Goal: Task Accomplishment & Management: Manage account settings

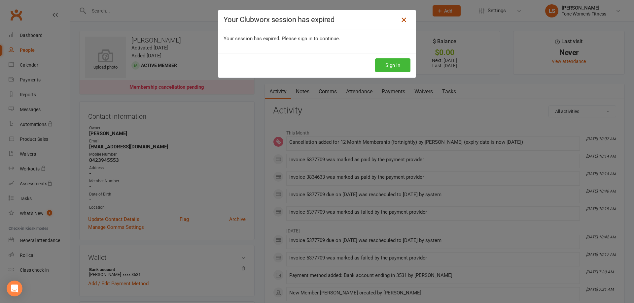
click at [400, 20] on icon at bounding box center [404, 20] width 8 height 8
click at [393, 64] on button "Sign In" at bounding box center [392, 65] width 35 height 14
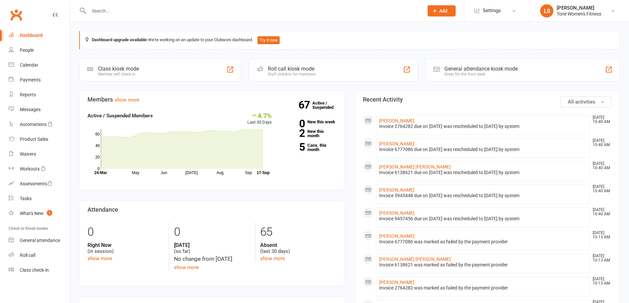
click at [143, 16] on div at bounding box center [249, 10] width 340 height 21
click at [117, 14] on input "text" at bounding box center [253, 10] width 332 height 9
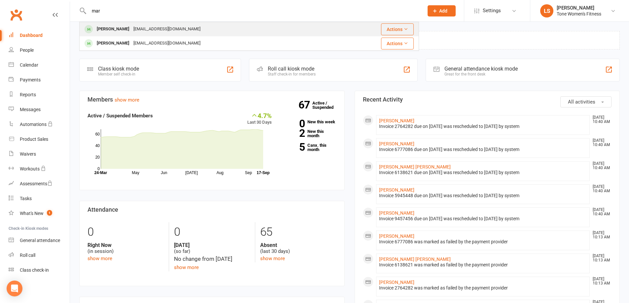
type input "mar"
click at [131, 30] on div "[EMAIL_ADDRESS][DOMAIN_NAME]" at bounding box center [166, 29] width 71 height 10
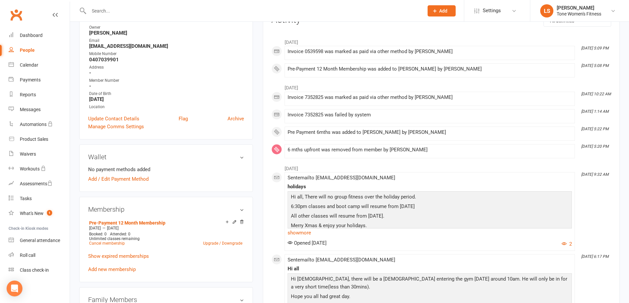
scroll to position [99, 0]
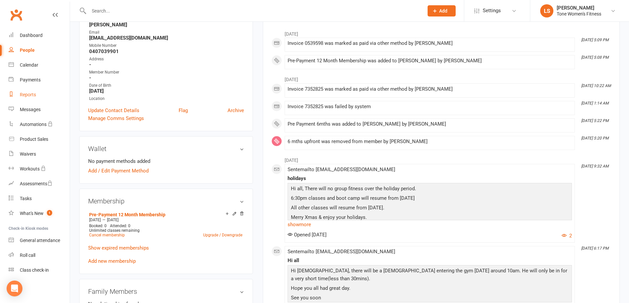
click at [30, 93] on div "Reports" at bounding box center [28, 94] width 16 height 5
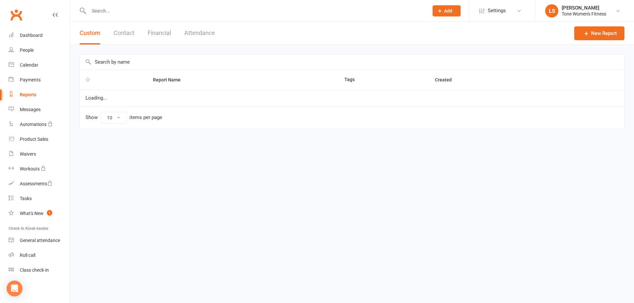
select select "25"
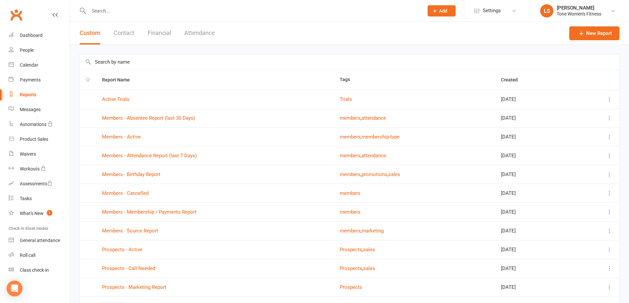
click at [115, 13] on input "text" at bounding box center [253, 10] width 332 height 9
click at [33, 49] on div "People" at bounding box center [27, 50] width 14 height 5
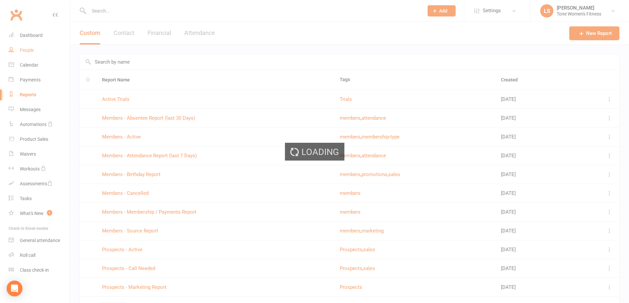
select select "100"
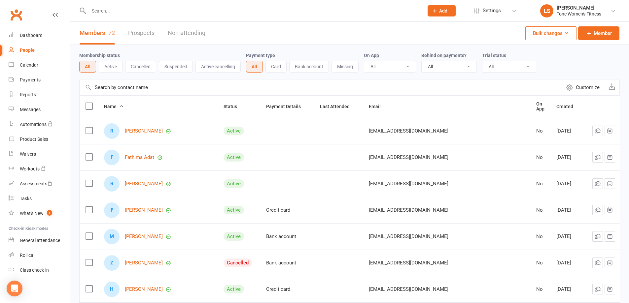
drag, startPoint x: 610, startPoint y: 261, endPoint x: 621, endPoint y: 253, distance: 13.4
click at [617, 262] on icon at bounding box center [620, 263] width 7 height 7
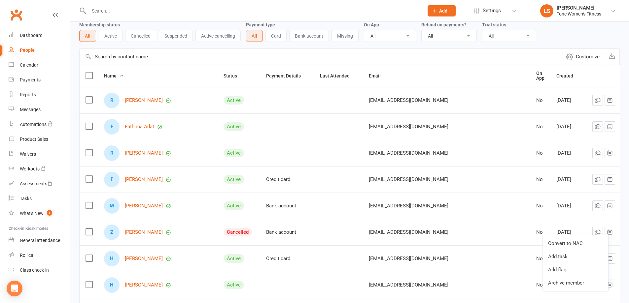
scroll to position [33, 0]
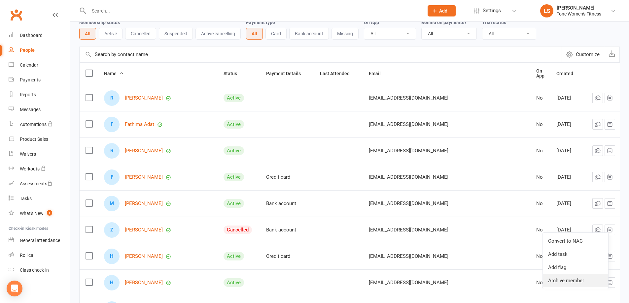
click at [565, 280] on link "Archive member" at bounding box center [574, 280] width 65 height 13
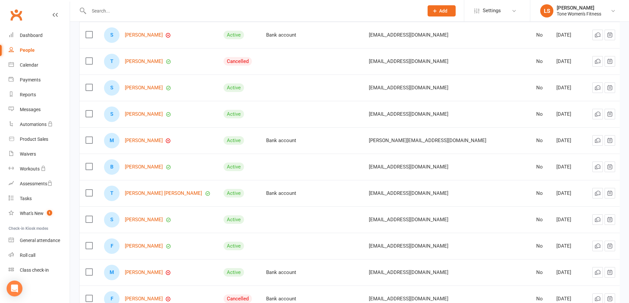
scroll to position [393, 0]
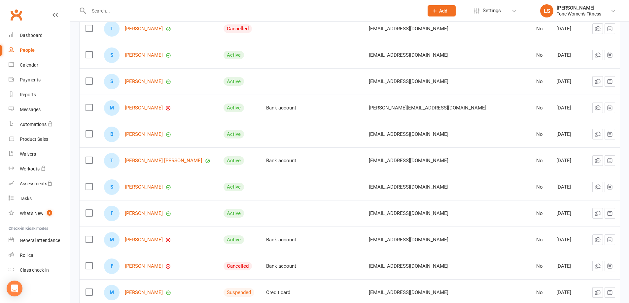
click at [617, 266] on icon at bounding box center [620, 266] width 7 height 7
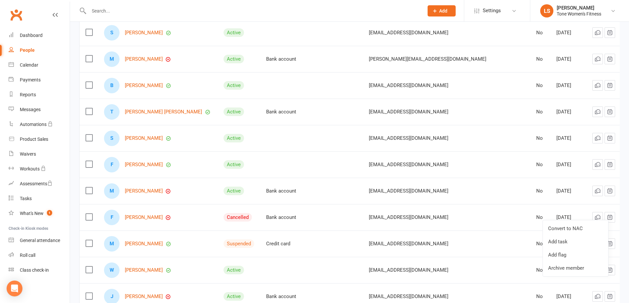
scroll to position [444, 0]
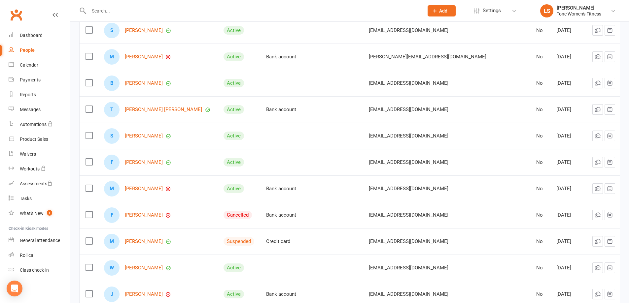
click at [586, 137] on td at bounding box center [608, 136] width 44 height 26
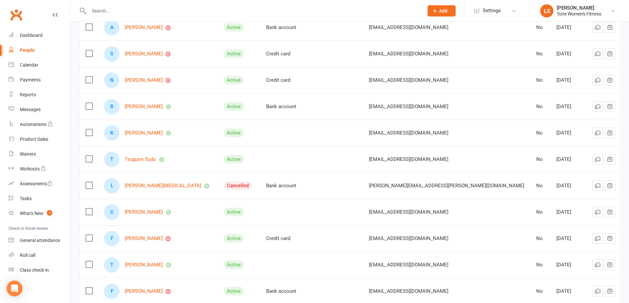
scroll to position [1697, 0]
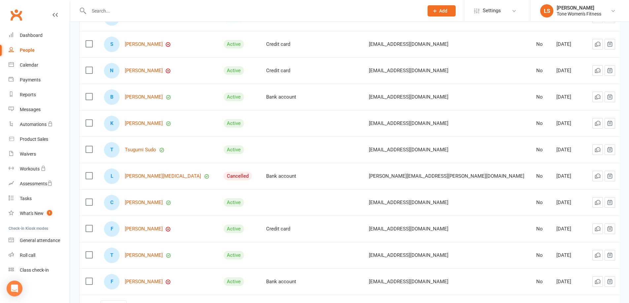
click at [617, 177] on icon at bounding box center [620, 176] width 7 height 7
click at [568, 228] on link "Archive member" at bounding box center [574, 226] width 65 height 13
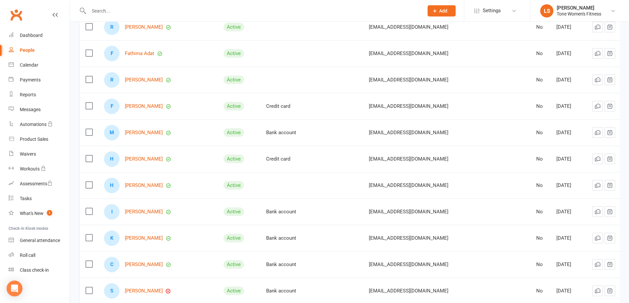
scroll to position [109, 0]
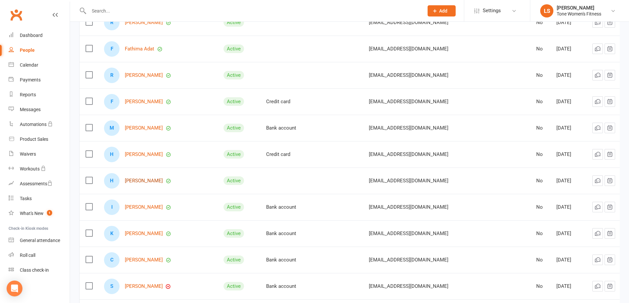
click at [142, 180] on link "[PERSON_NAME]" at bounding box center [144, 181] width 38 height 6
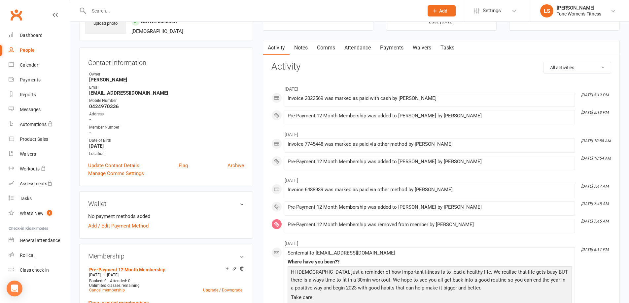
scroll to position [46, 0]
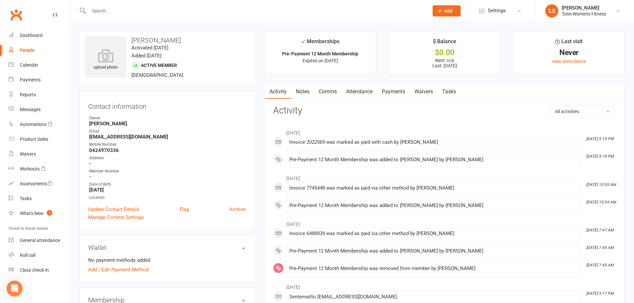
select select "100"
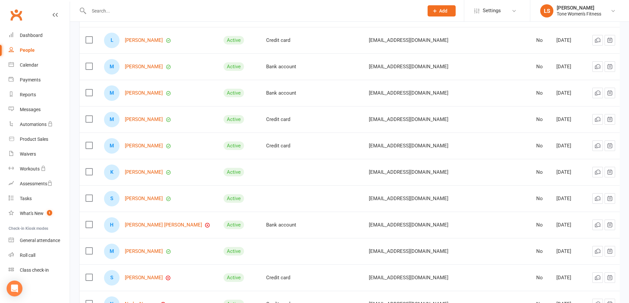
scroll to position [1211, 0]
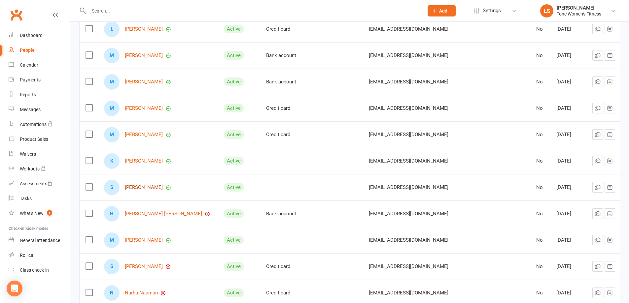
click at [162, 188] on link "[PERSON_NAME]" at bounding box center [144, 188] width 38 height 6
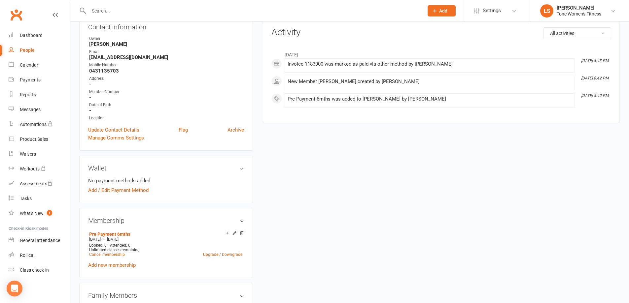
scroll to position [80, 0]
select select "100"
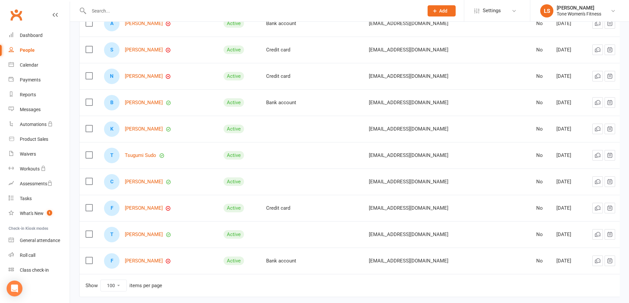
scroll to position [1703, 0]
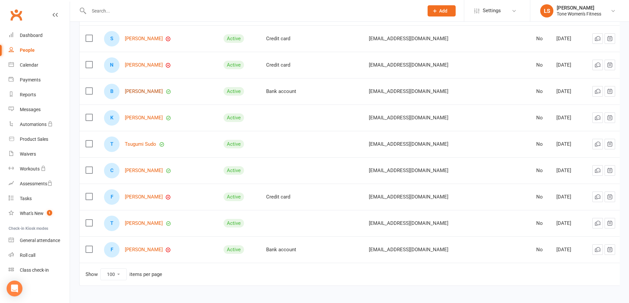
click at [146, 89] on link "[PERSON_NAME]" at bounding box center [144, 92] width 38 height 6
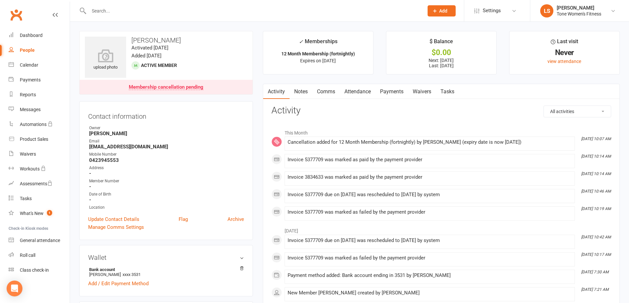
click at [108, 15] on input "text" at bounding box center [253, 10] width 332 height 9
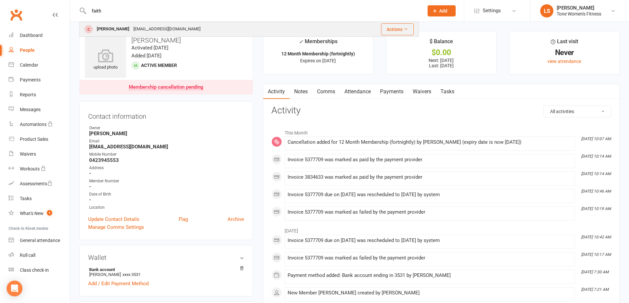
type input "faith"
click at [101, 29] on div "[PERSON_NAME]" at bounding box center [113, 29] width 37 height 10
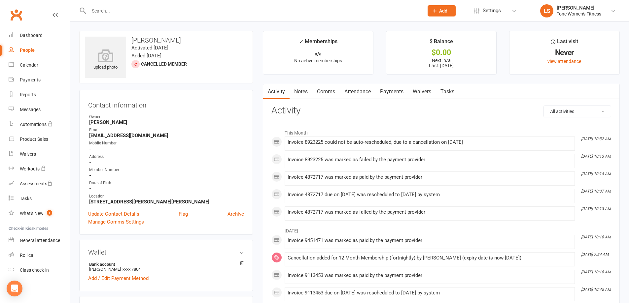
drag, startPoint x: 178, startPoint y: 143, endPoint x: 175, endPoint y: 121, distance: 21.9
click at [175, 121] on strong "[PERSON_NAME]" at bounding box center [166, 122] width 155 height 6
click at [27, 52] on div "People" at bounding box center [27, 50] width 15 height 5
select select "100"
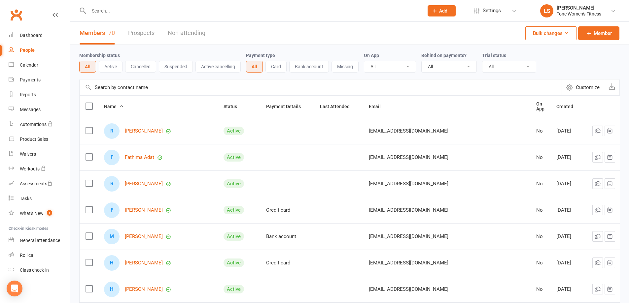
click at [145, 70] on button "Cancelled" at bounding box center [140, 67] width 31 height 12
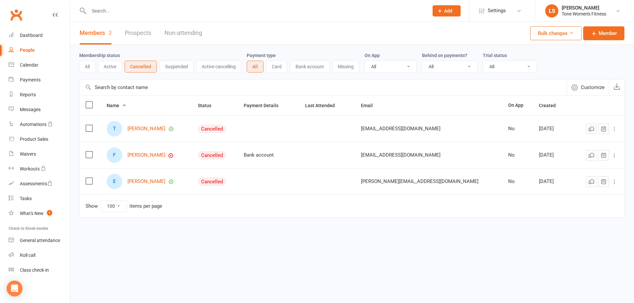
click at [222, 67] on button "Active cancelling" at bounding box center [218, 67] width 45 height 12
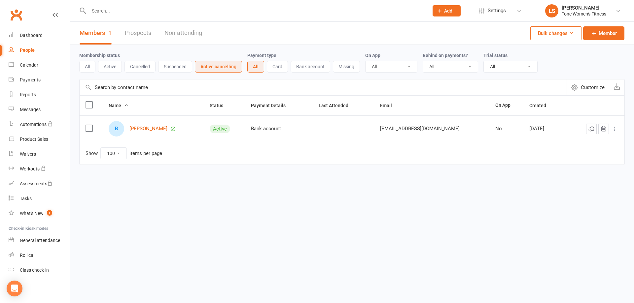
click at [108, 67] on button "Active" at bounding box center [110, 67] width 24 height 12
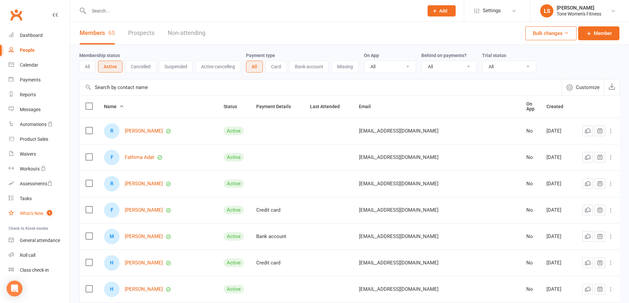
click at [25, 211] on div "What's New" at bounding box center [32, 213] width 24 height 5
